Goal: Information Seeking & Learning: Learn about a topic

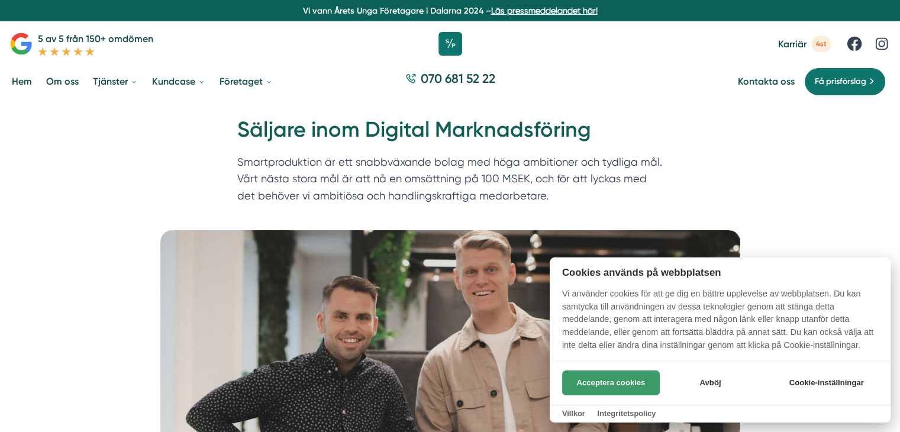
click at [629, 381] on button "Acceptera cookies" at bounding box center [611, 382] width 98 height 25
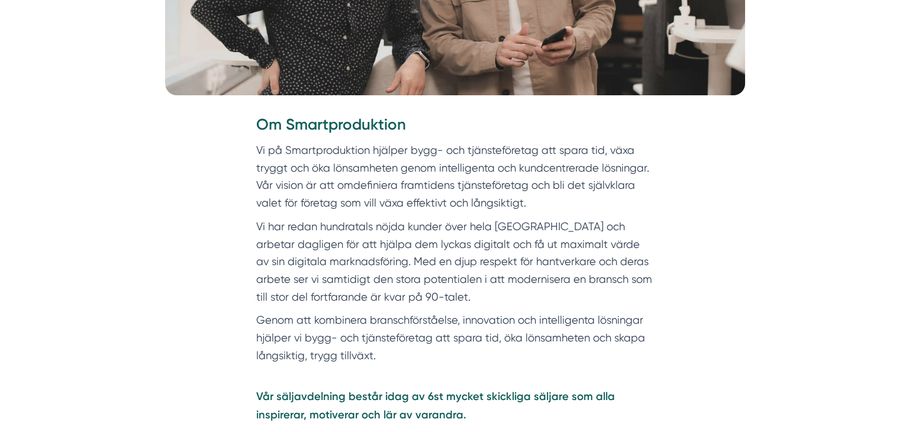
scroll to position [413, 0]
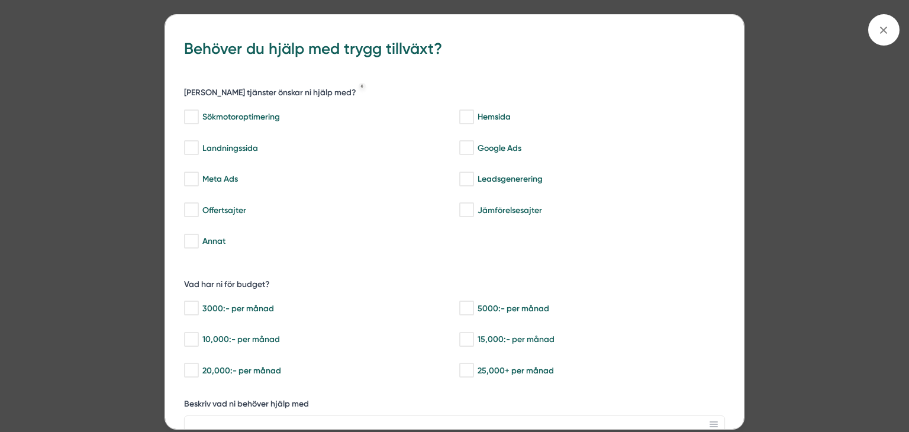
scroll to position [465, 0]
drag, startPoint x: 904, startPoint y: 22, endPoint x: 908, endPoint y: 54, distance: 32.2
